Goal: Task Accomplishment & Management: Complete application form

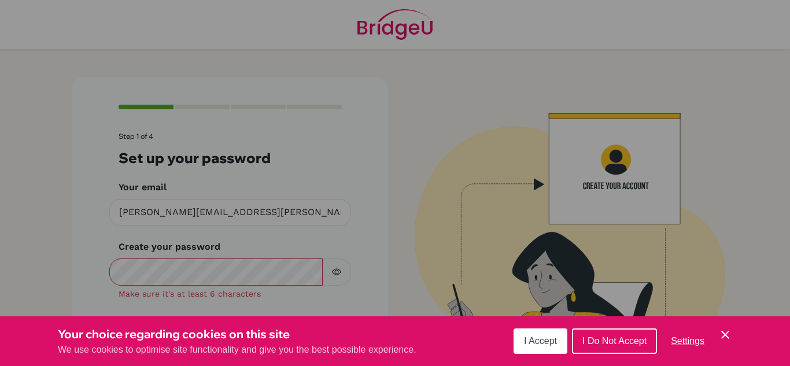
scroll to position [39, 0]
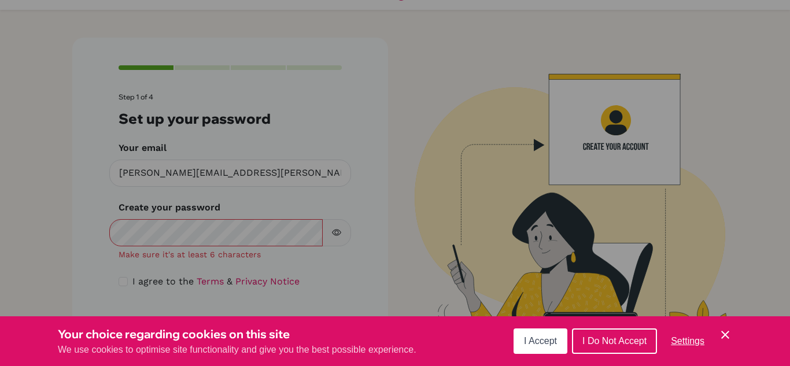
click at [562, 338] on button "I Accept" at bounding box center [541, 341] width 54 height 25
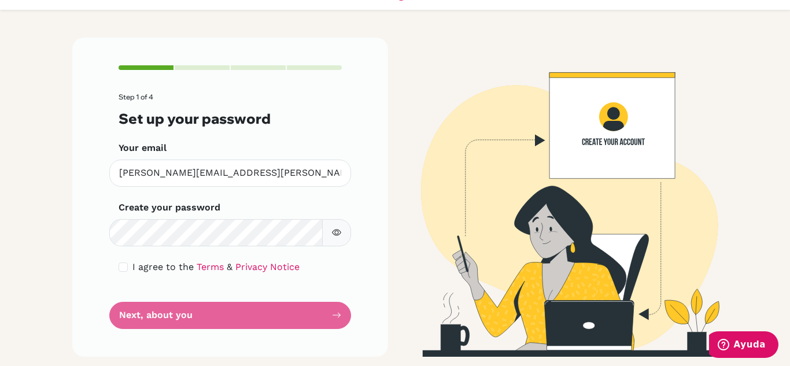
click at [337, 232] on button "button" at bounding box center [336, 232] width 29 height 27
click at [329, 315] on form "Step 1 of 4 Set up your password Your email [PERSON_NAME][EMAIL_ADDRESS][PERSON…" at bounding box center [230, 211] width 223 height 236
click at [119, 271] on input "checkbox" at bounding box center [123, 267] width 9 height 9
checkbox input "true"
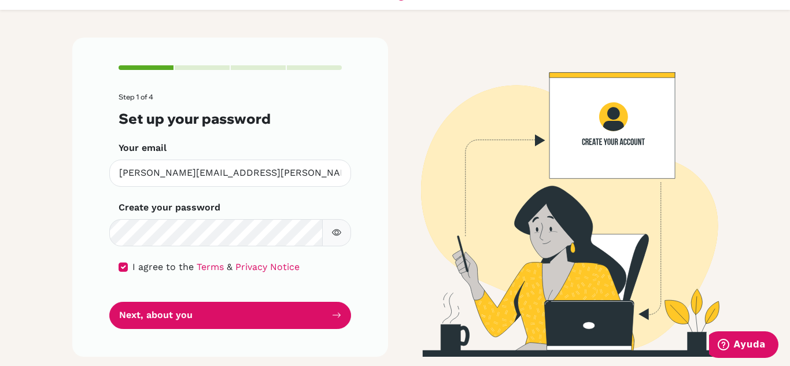
click at [338, 228] on button "button" at bounding box center [336, 232] width 29 height 27
click at [392, 139] on img at bounding box center [559, 197] width 659 height 319
click at [405, 158] on img at bounding box center [559, 197] width 659 height 319
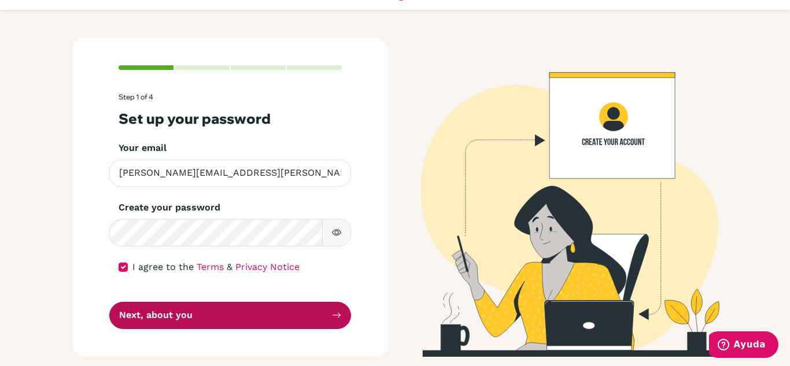
click at [242, 317] on button "Next, about you" at bounding box center [230, 315] width 242 height 27
